Goal: Find specific page/section

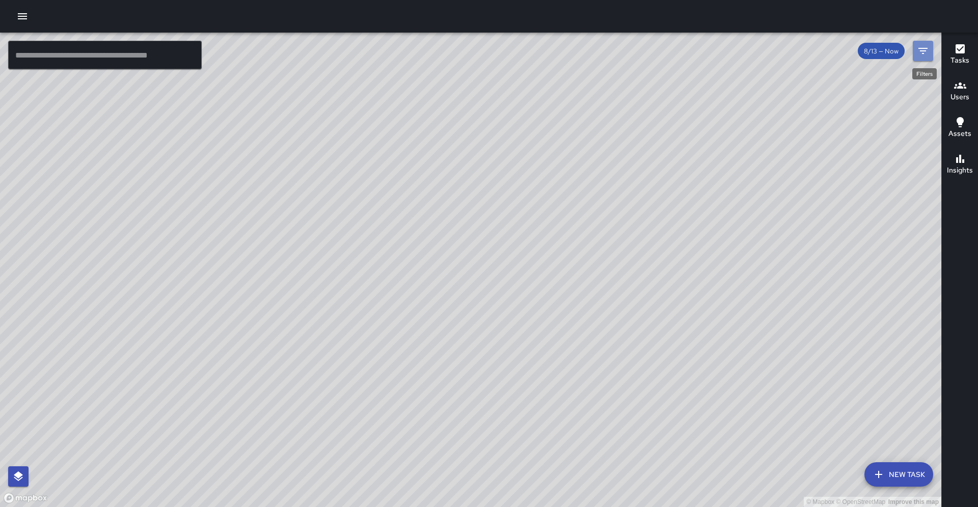
click at [930, 55] on button "Filters" at bounding box center [923, 51] width 20 height 20
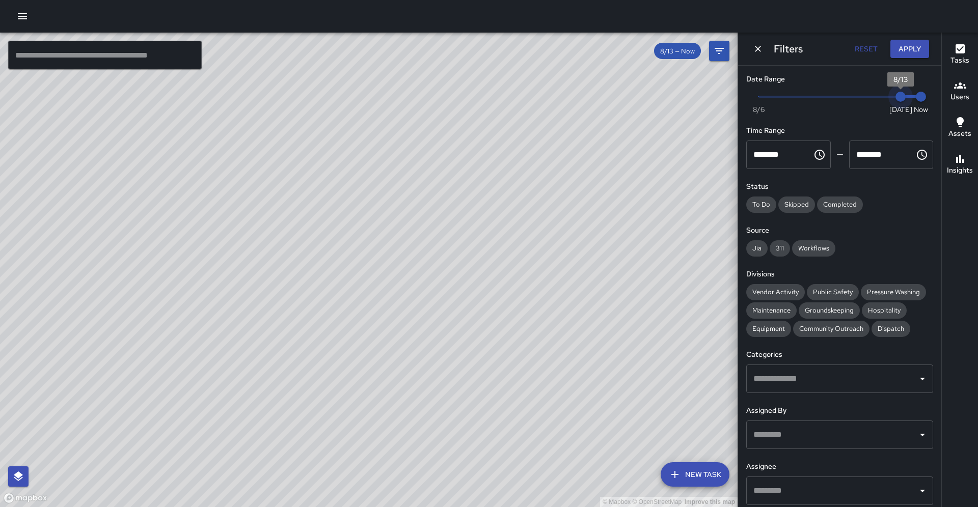
drag, startPoint x: 900, startPoint y: 100, endPoint x: 891, endPoint y: 100, distance: 9.7
click at [891, 100] on span "Now [DATE] [DATE] 7:00 am" at bounding box center [839, 96] width 162 height 15
type input "*"
drag, startPoint x: 903, startPoint y: 97, endPoint x: 888, endPoint y: 98, distance: 15.4
click at [885, 98] on span "8/12" at bounding box center [880, 97] width 10 height 10
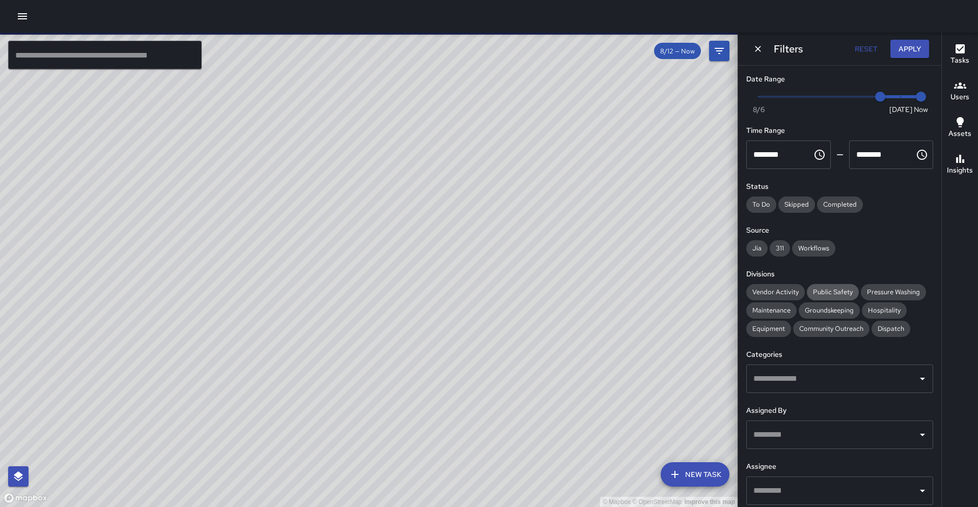
click at [813, 288] on span "Public Safety" at bounding box center [833, 292] width 52 height 9
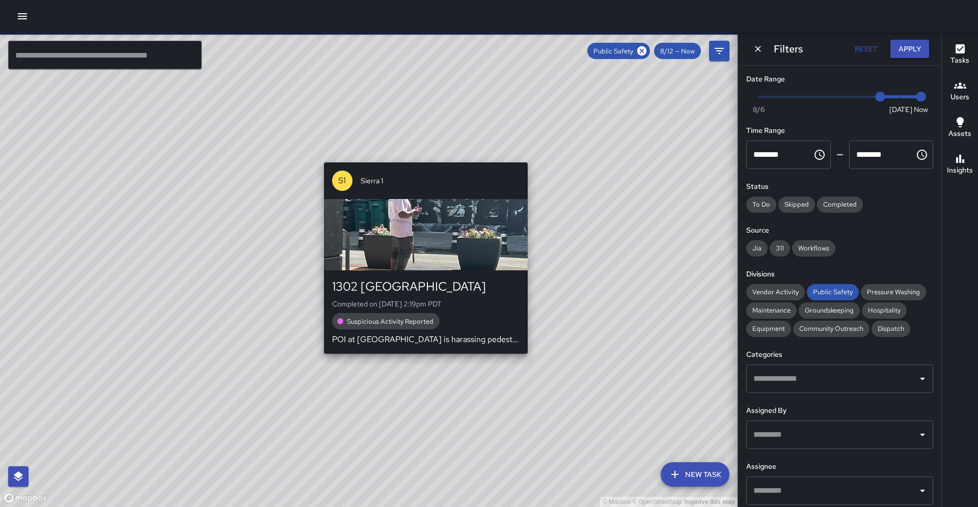
click at [318, 353] on div "© Mapbox © OpenStreetMap Improve this map S1 Sierra 1 [STREET_ADDRESS] Complete…" at bounding box center [369, 270] width 738 height 475
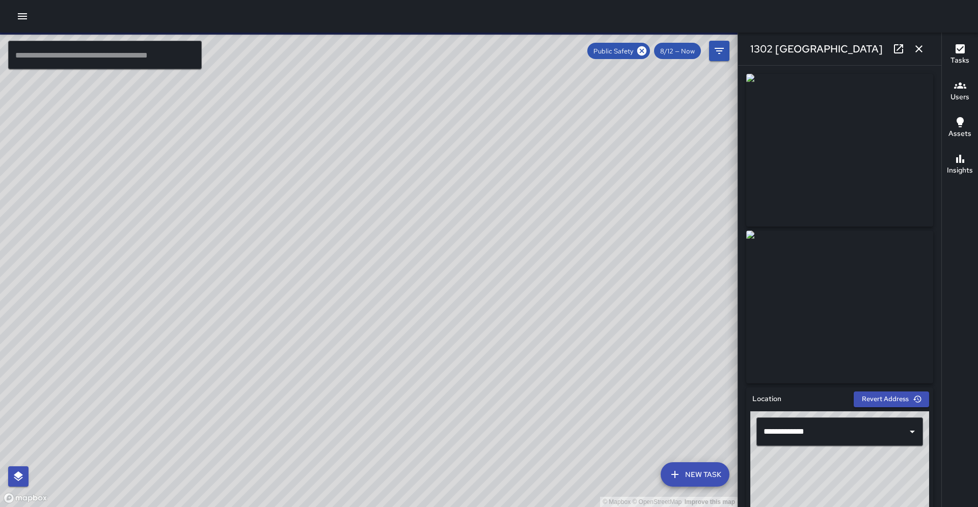
click at [893, 47] on icon at bounding box center [898, 49] width 12 height 12
